Goal: Find specific page/section: Find specific page/section

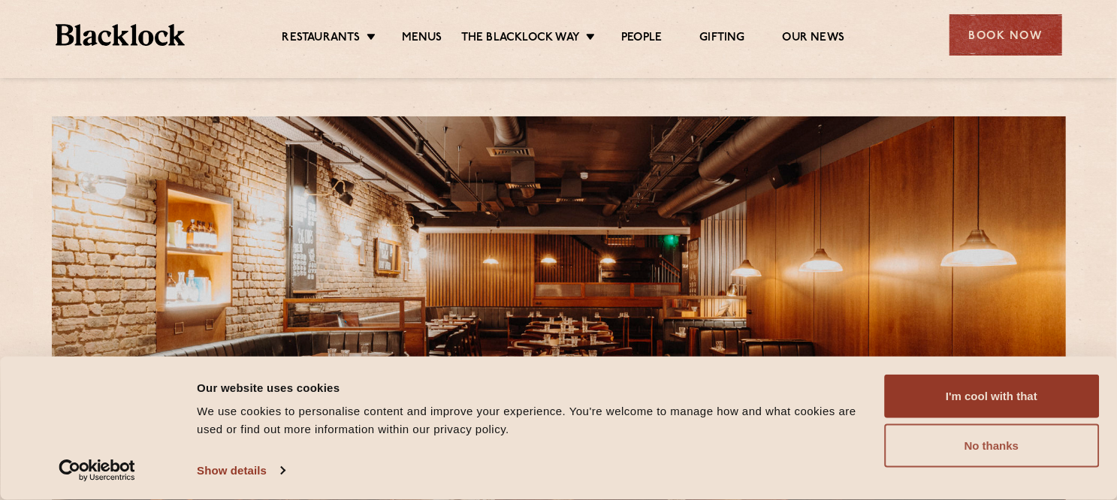
click at [933, 432] on button "No thanks" at bounding box center [991, 446] width 215 height 44
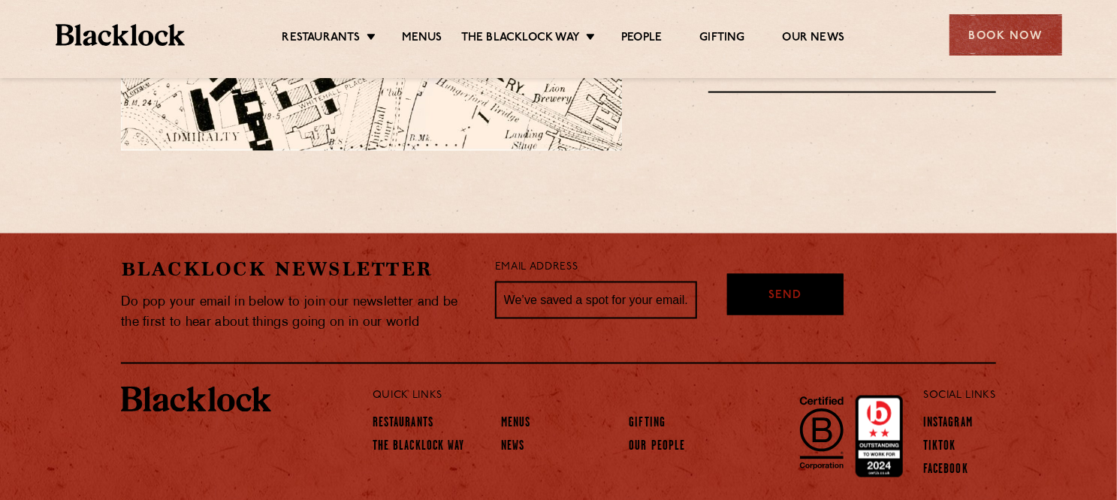
scroll to position [1286, 0]
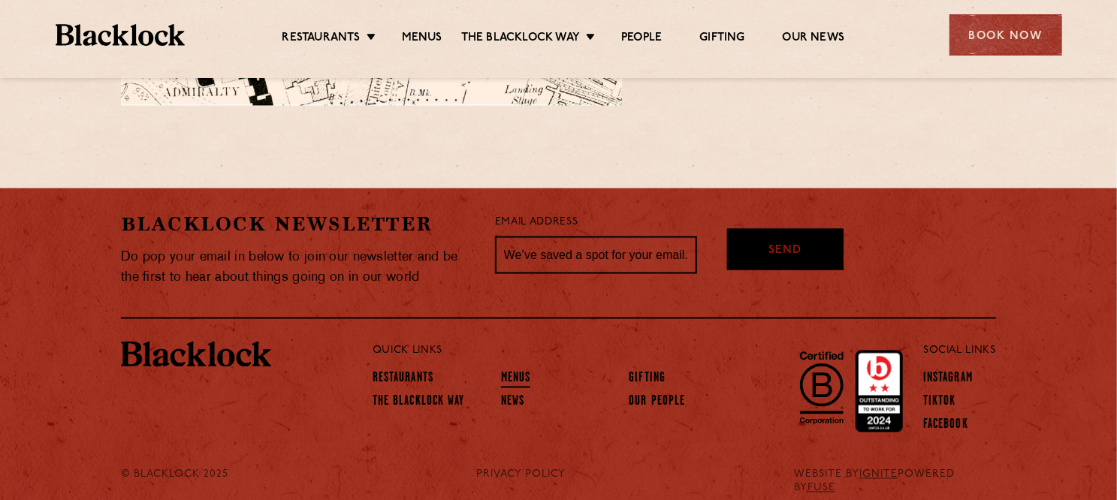
click at [515, 372] on link "Menus" at bounding box center [516, 380] width 30 height 17
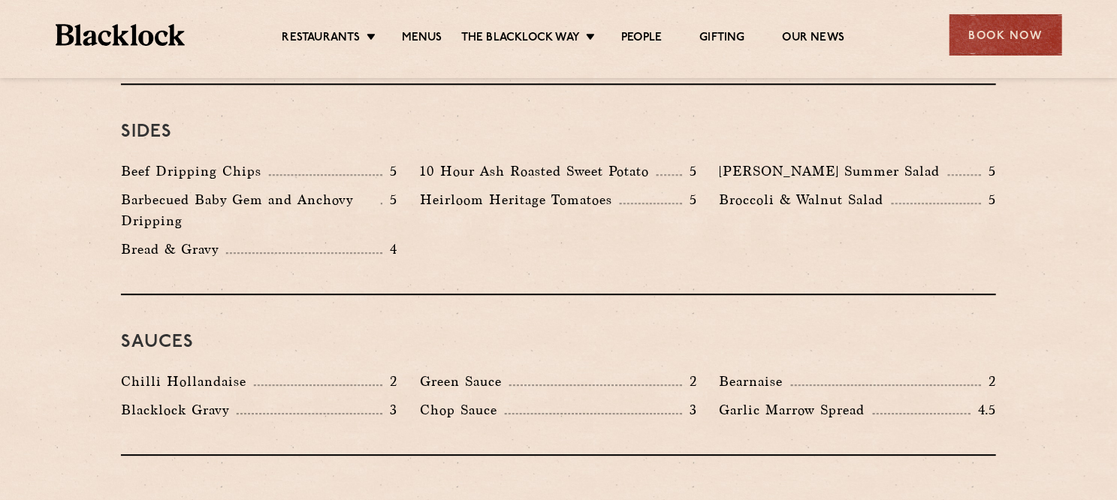
scroll to position [2332, 0]
